Goal: Task Accomplishment & Management: Manage account settings

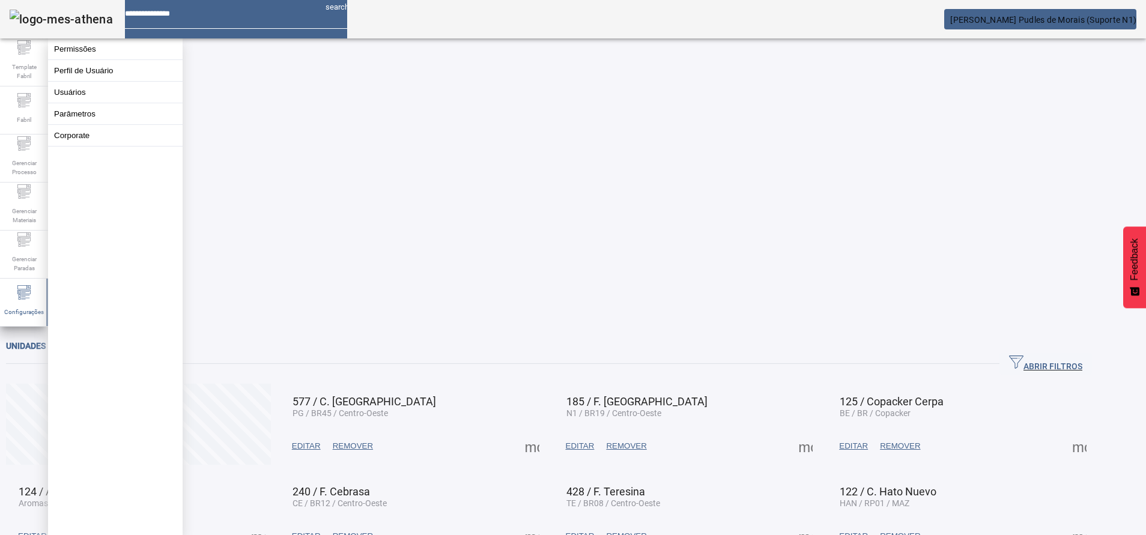
click at [96, 99] on button "Usuários" at bounding box center [115, 92] width 135 height 21
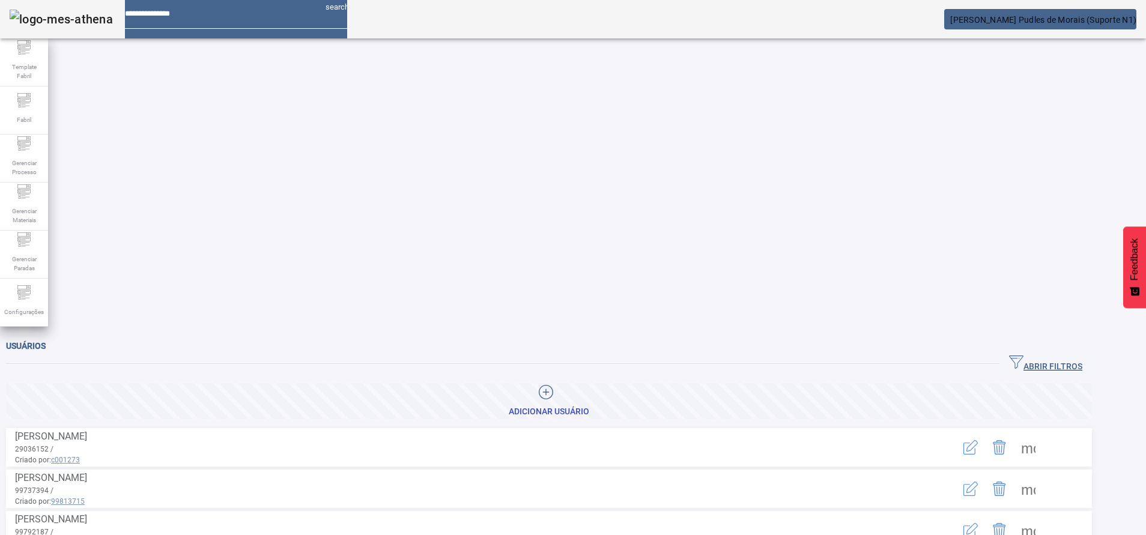
click at [1083, 355] on span "ABRIR FILTROS" at bounding box center [1045, 364] width 73 height 18
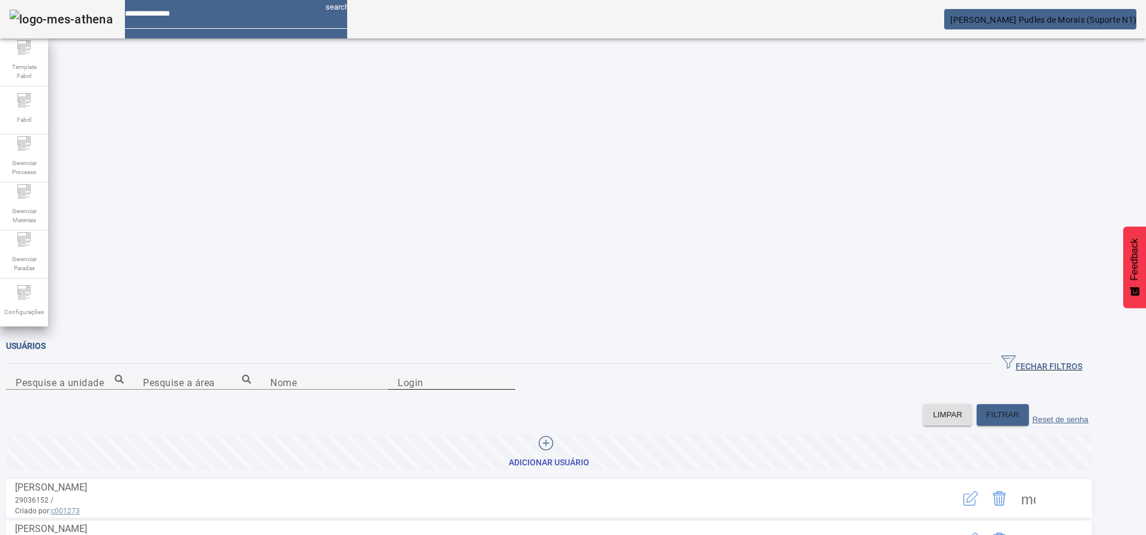
click at [506, 375] on div "Login" at bounding box center [452, 382] width 108 height 15
click at [506, 376] on input "Login" at bounding box center [452, 383] width 108 height 14
type input "*****"
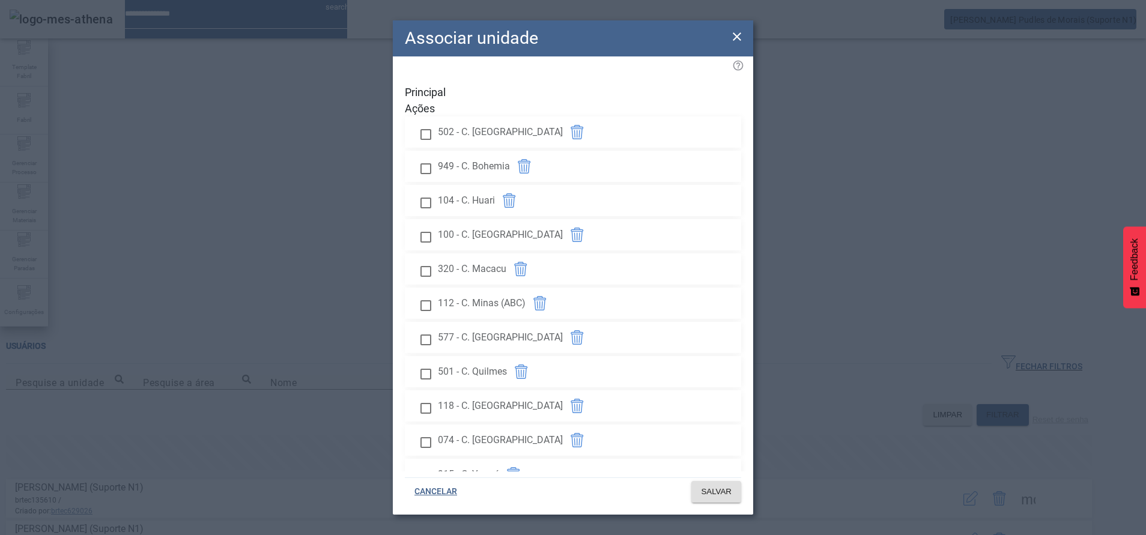
scroll to position [1863, 0]
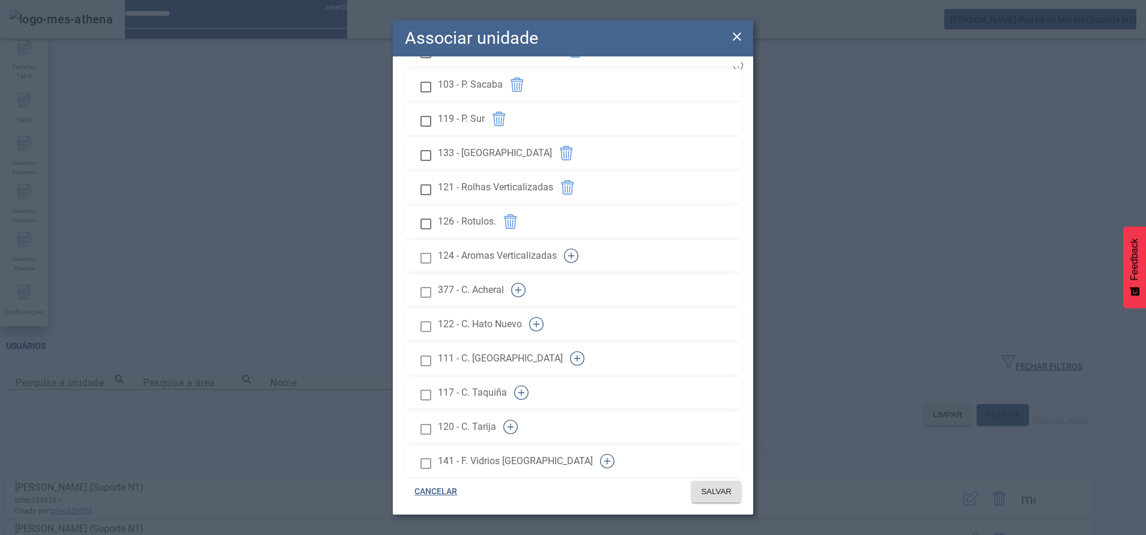
click at [526, 283] on icon "button" at bounding box center [518, 290] width 14 height 14
click at [544, 317] on icon "button" at bounding box center [536, 324] width 14 height 14
click at [585, 352] on icon "button" at bounding box center [577, 359] width 14 height 14
click at [529, 386] on icon "button" at bounding box center [521, 393] width 14 height 14
click at [518, 420] on icon "button" at bounding box center [511, 427] width 14 height 14
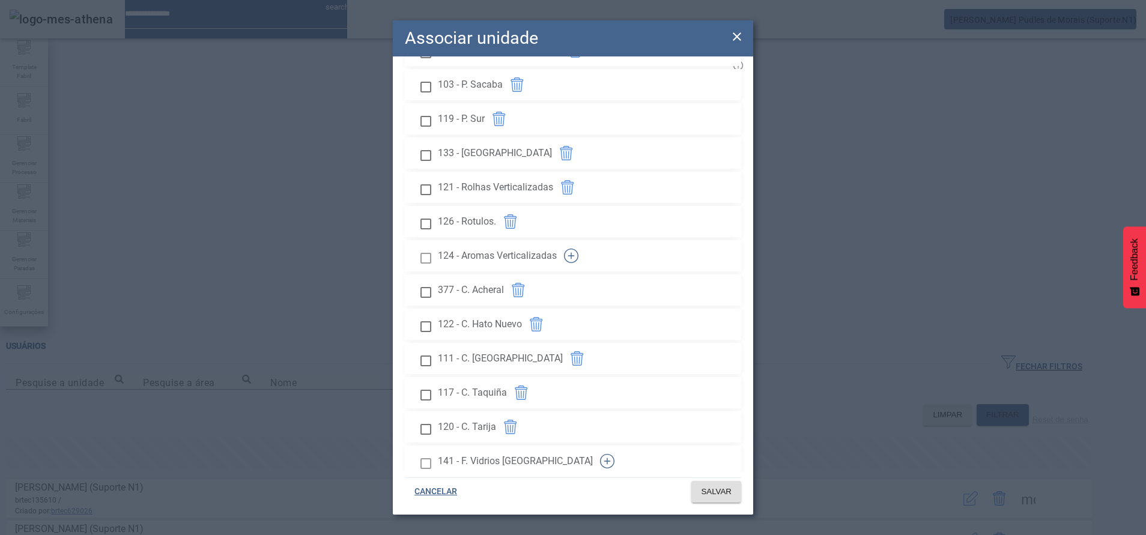
click at [615, 454] on icon "button" at bounding box center [607, 461] width 14 height 14
click at [513, 481] on button "button" at bounding box center [498, 495] width 29 height 29
click at [579, 249] on icon "button" at bounding box center [571, 256] width 14 height 14
click at [707, 489] on span "SALVAR" at bounding box center [716, 492] width 31 height 12
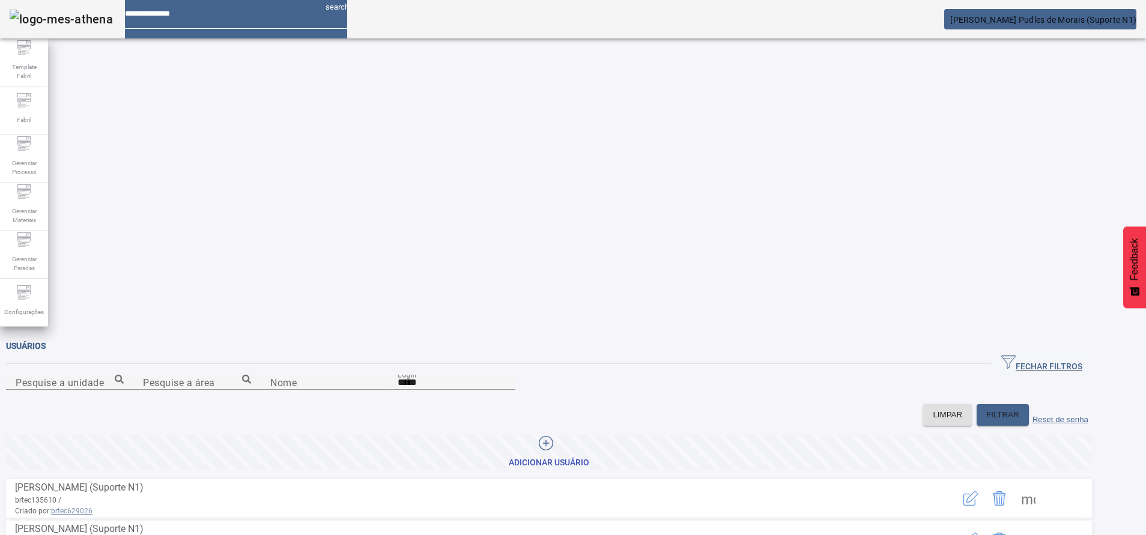
click at [1076, 17] on span "[PERSON_NAME] Pudles de Morais (Suporte N1)" at bounding box center [1044, 20] width 186 height 10
